Goal: Obtain resource: Obtain resource

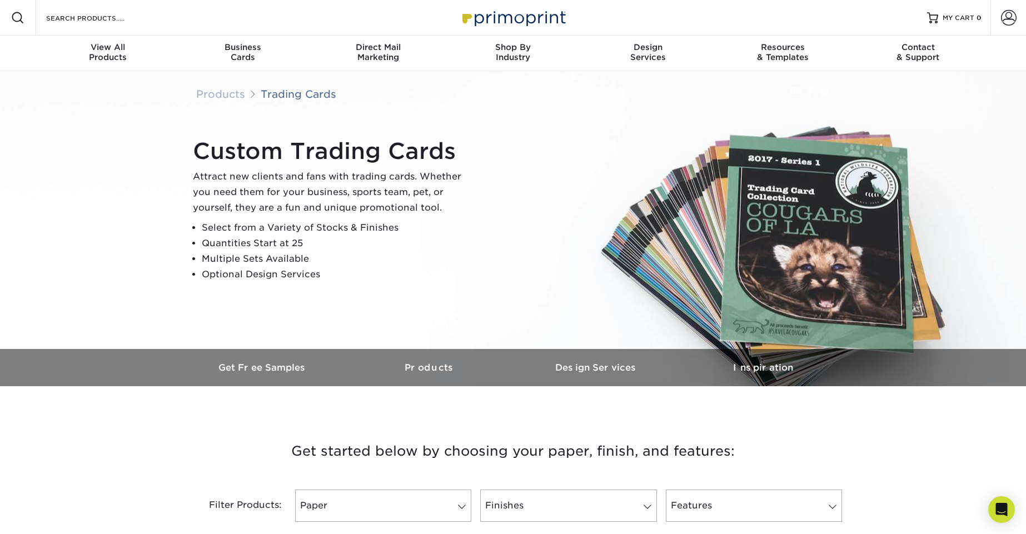
click at [277, 251] on li "Quantities Start at 25" at bounding box center [336, 244] width 269 height 16
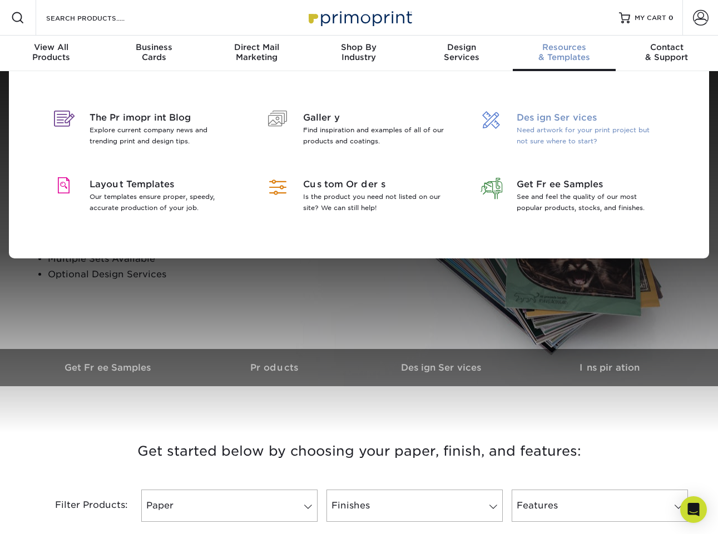
click at [554, 109] on div "Design Services Need artwork for your print project but not sure where to start?" at bounding box center [567, 131] width 203 height 67
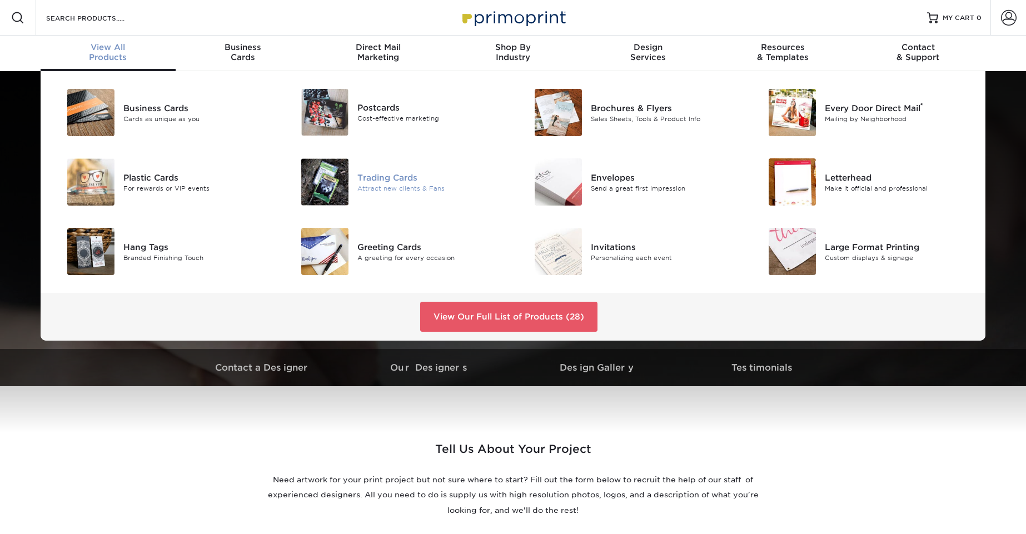
click at [326, 184] on img at bounding box center [324, 181] width 47 height 47
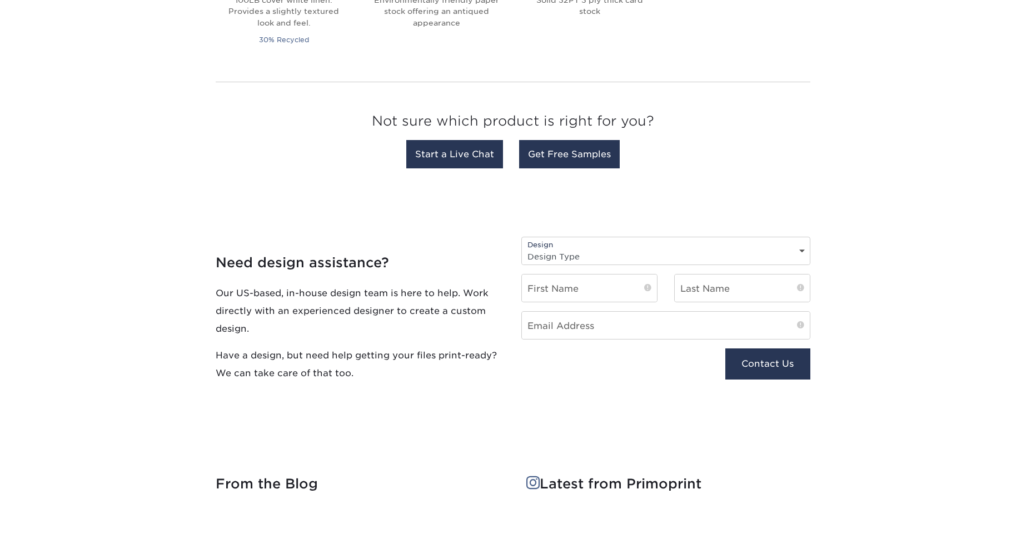
scroll to position [1041, 0]
click at [581, 160] on link "Get Free Samples" at bounding box center [569, 155] width 101 height 28
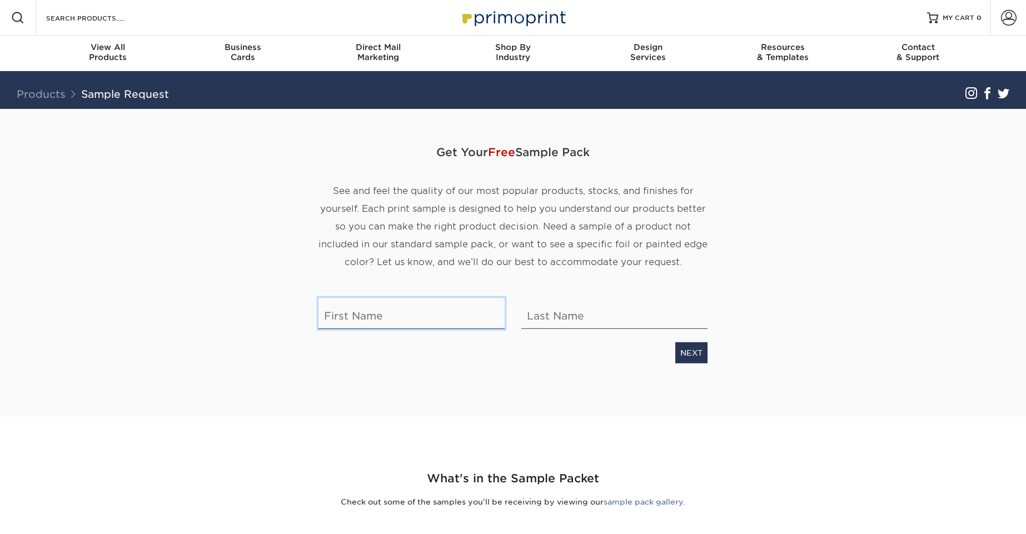
click at [451, 323] on input "text" at bounding box center [411, 313] width 186 height 31
type input "anderson"
type input "b aarret"
click at [689, 349] on link "NEXT" at bounding box center [691, 352] width 32 height 21
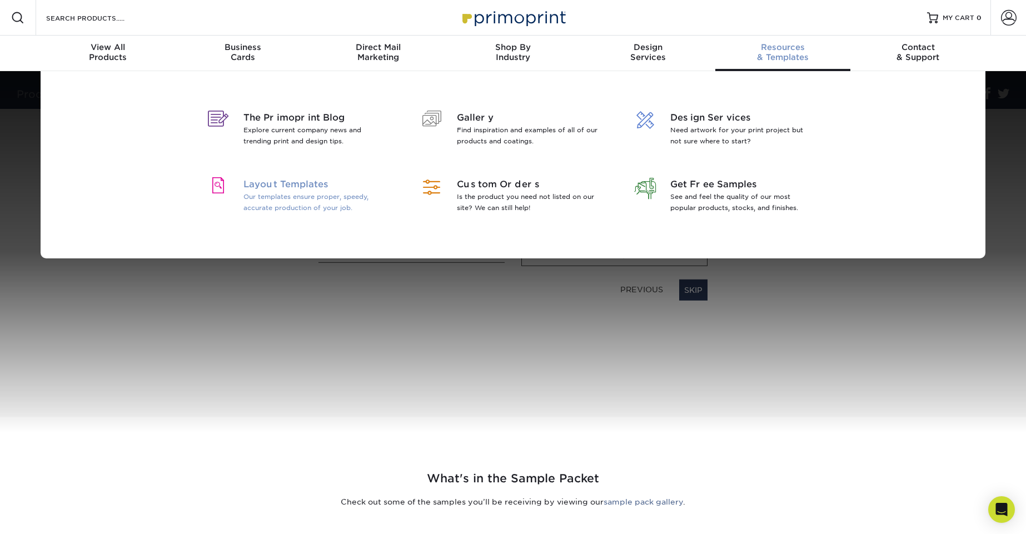
click at [313, 192] on p "Our templates ensure proper, speedy, accurate production of your job." at bounding box center [315, 202] width 144 height 22
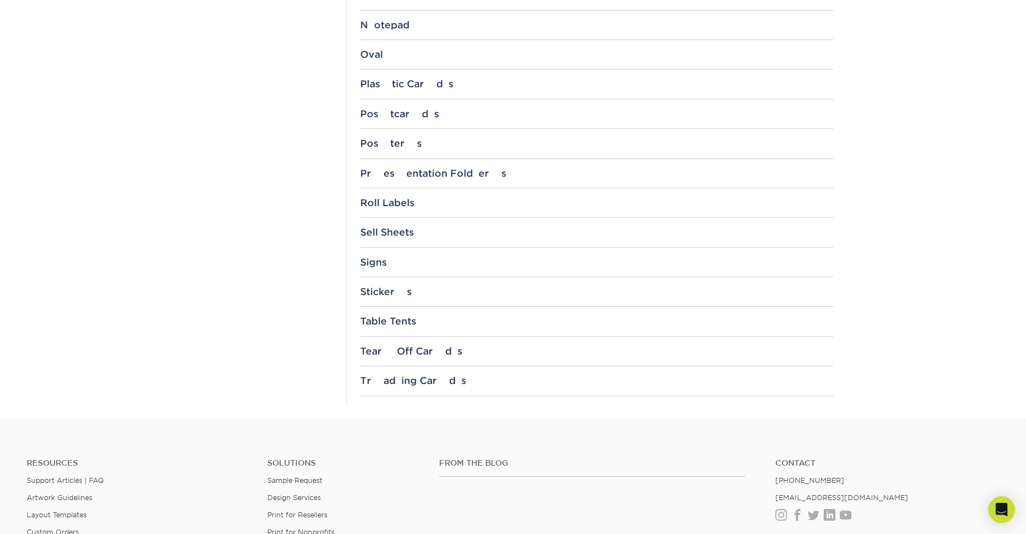
scroll to position [1122, 0]
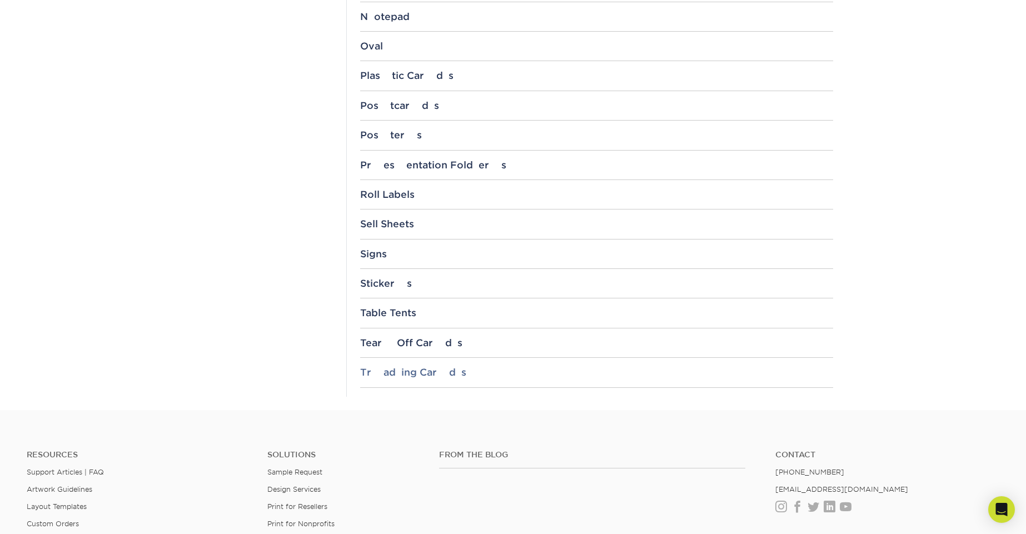
click at [426, 367] on div "Trading Cards" at bounding box center [596, 372] width 473 height 11
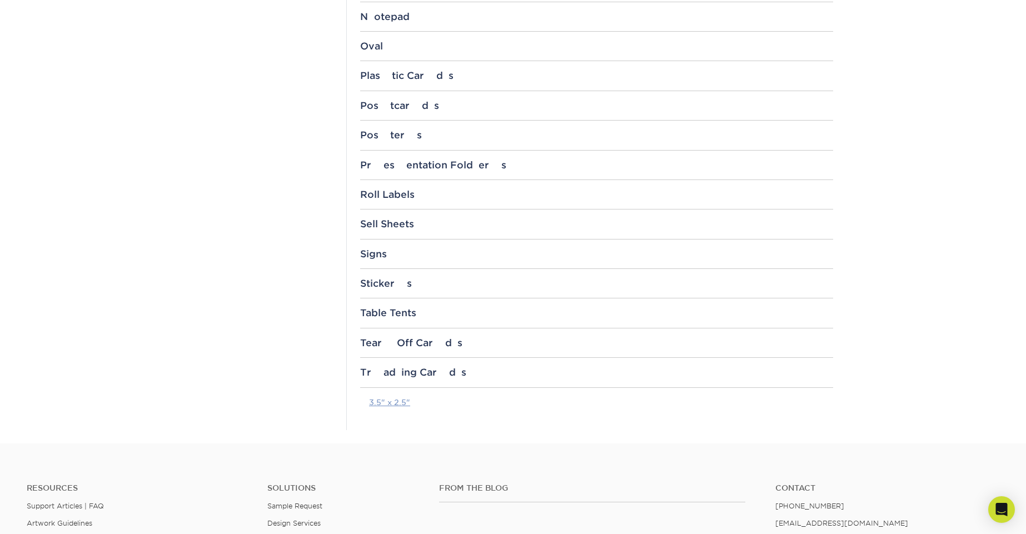
click at [400, 399] on link "3.5" x 2.5"" at bounding box center [389, 402] width 41 height 9
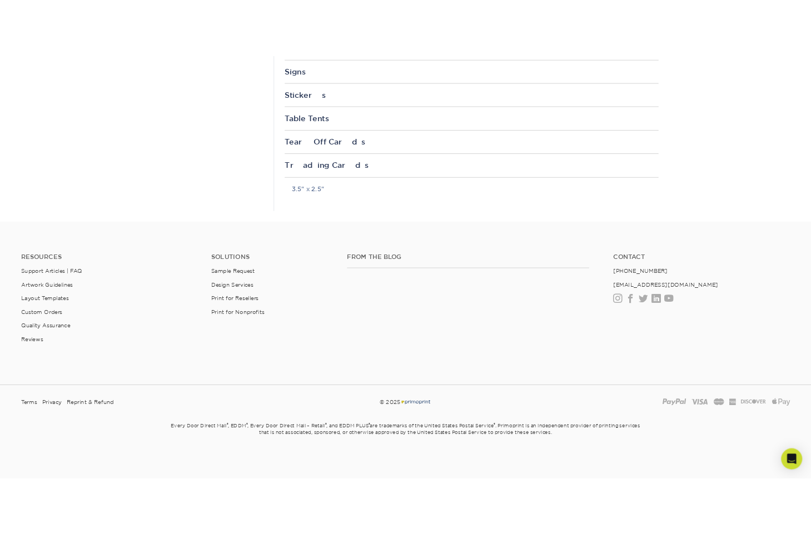
scroll to position [1356, 0]
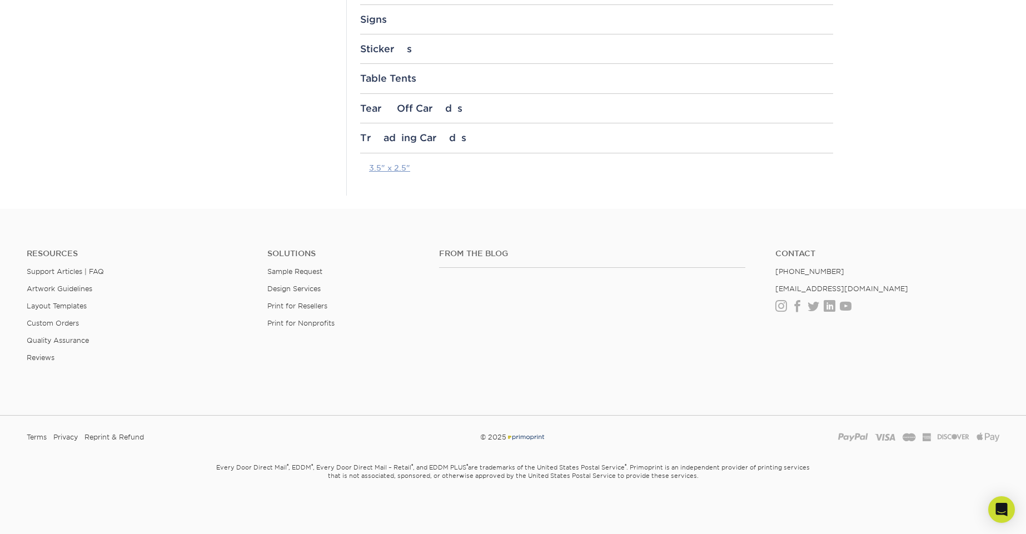
click at [400, 169] on link "3.5" x 2.5"" at bounding box center [389, 167] width 41 height 9
click at [936, 449] on div "Terms Privacy Reprint & Refund © 2025 [GEOGRAPHIC_DATA] Visa Mastercard America…" at bounding box center [513, 442] width 1026 height 34
drag, startPoint x: 975, startPoint y: 105, endPoint x: 977, endPoint y: 79, distance: 25.6
drag, startPoint x: 977, startPoint y: 79, endPoint x: 920, endPoint y: 33, distance: 72.7
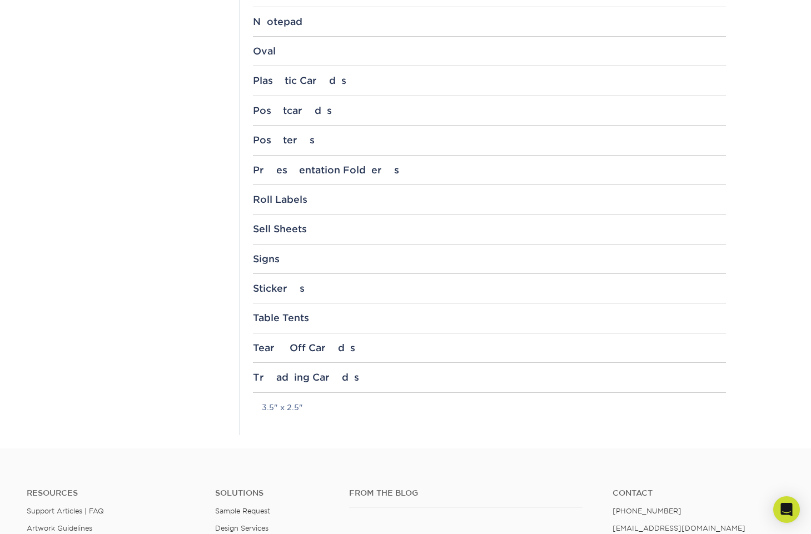
scroll to position [1116, 0]
